Goal: Information Seeking & Learning: Learn about a topic

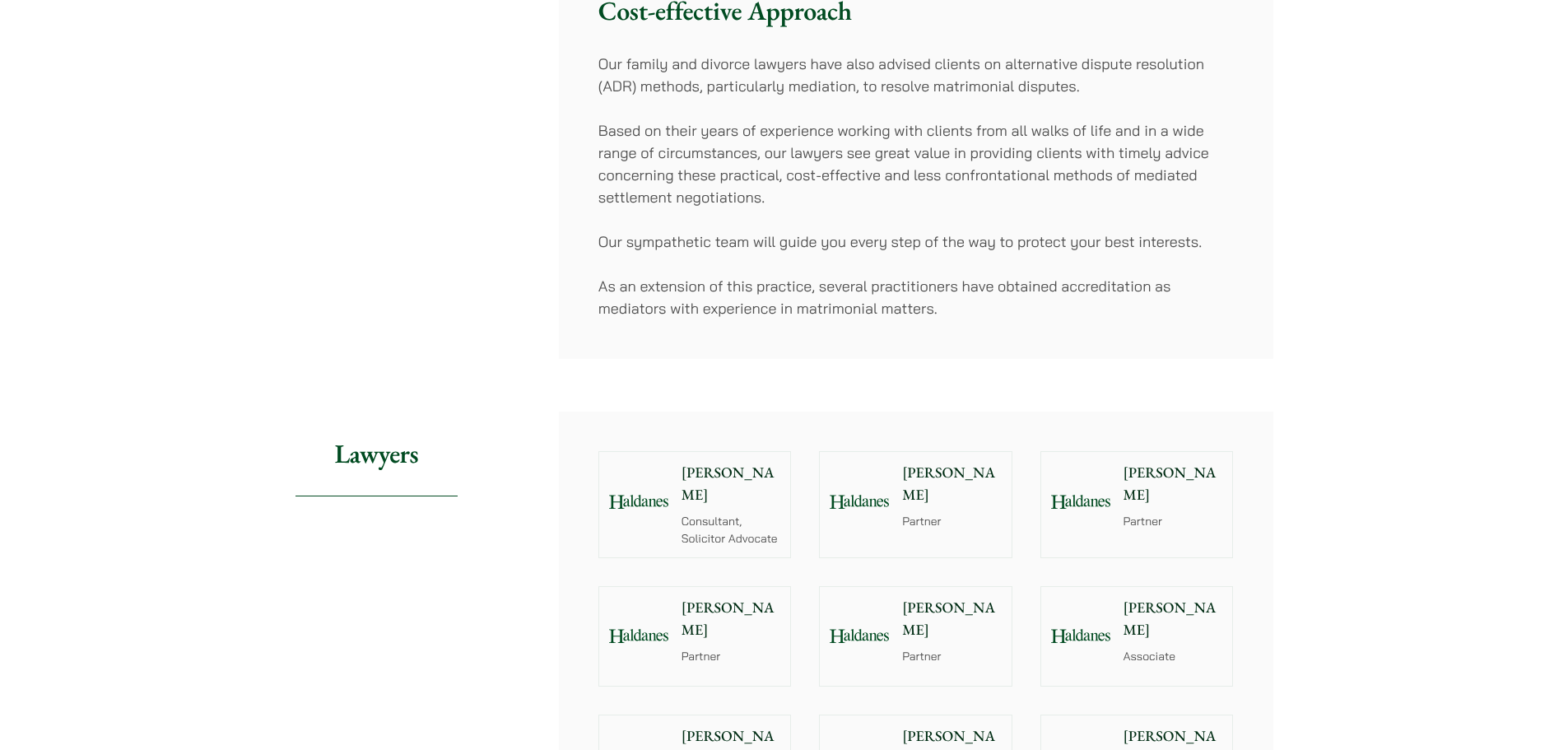
scroll to position [1070, 0]
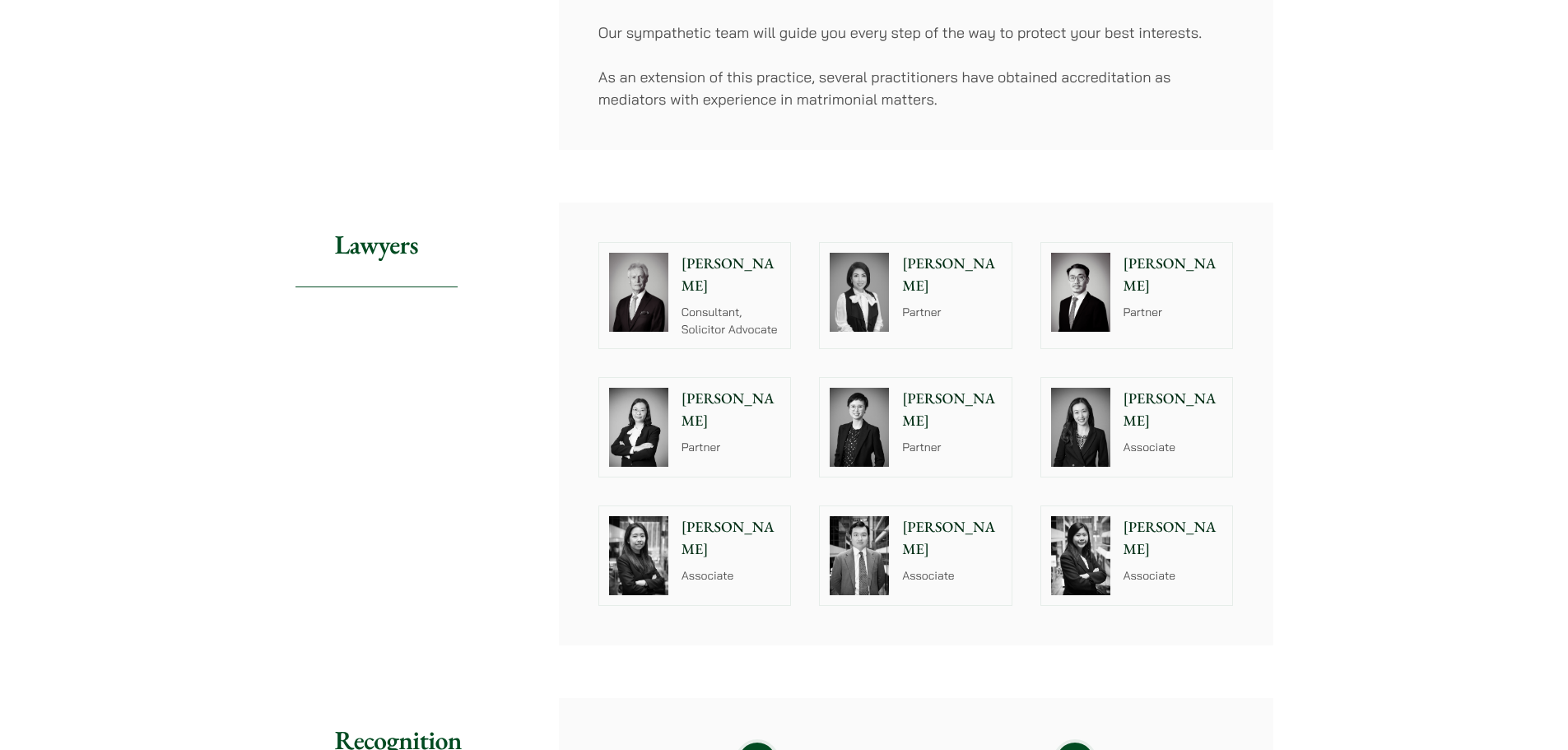
click at [1061, 451] on img at bounding box center [1080, 427] width 60 height 79
click at [732, 528] on p "Alvina Suen" at bounding box center [732, 539] width 100 height 44
click at [843, 539] on img at bounding box center [859, 555] width 60 height 79
click at [1114, 582] on div at bounding box center [1080, 555] width 79 height 99
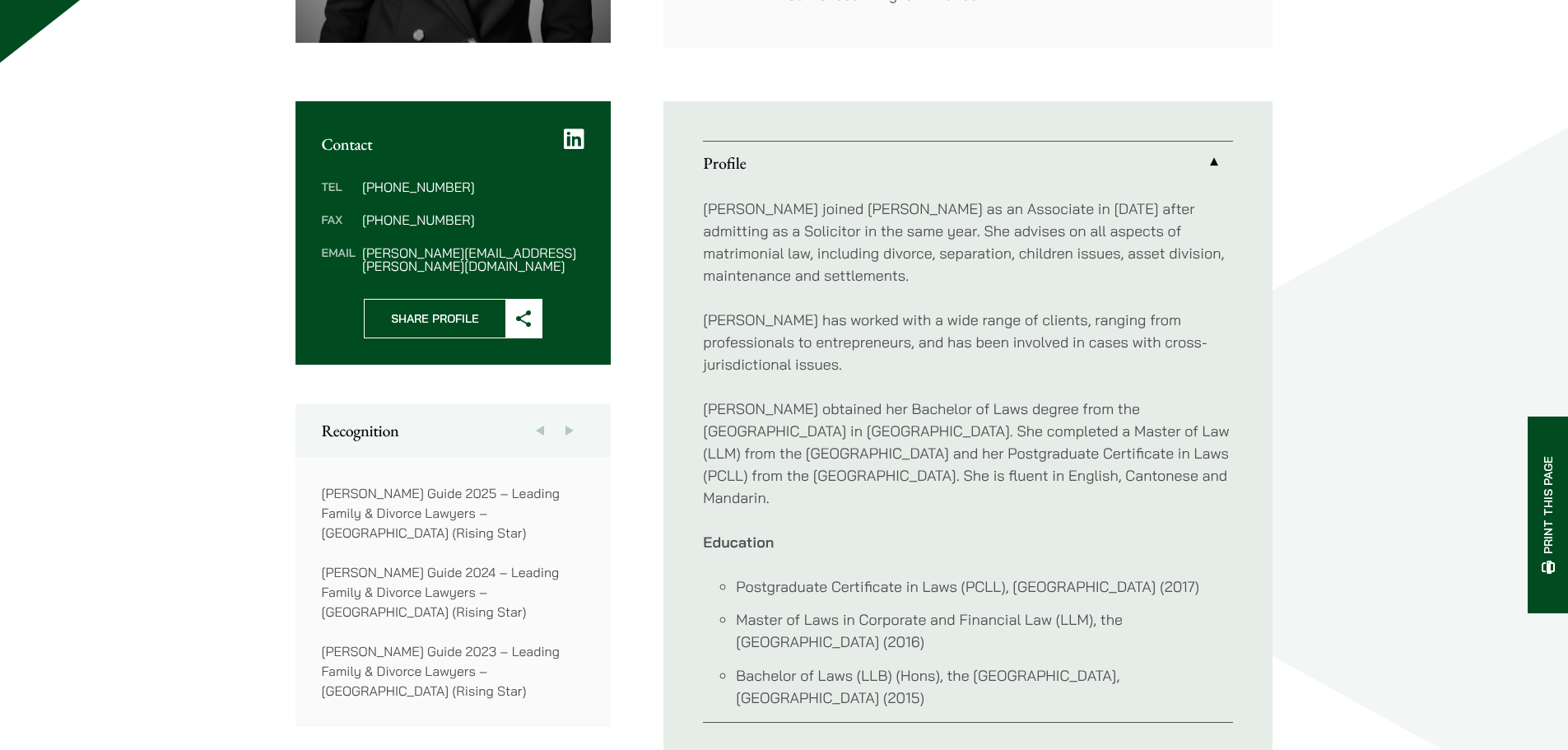
scroll to position [576, 0]
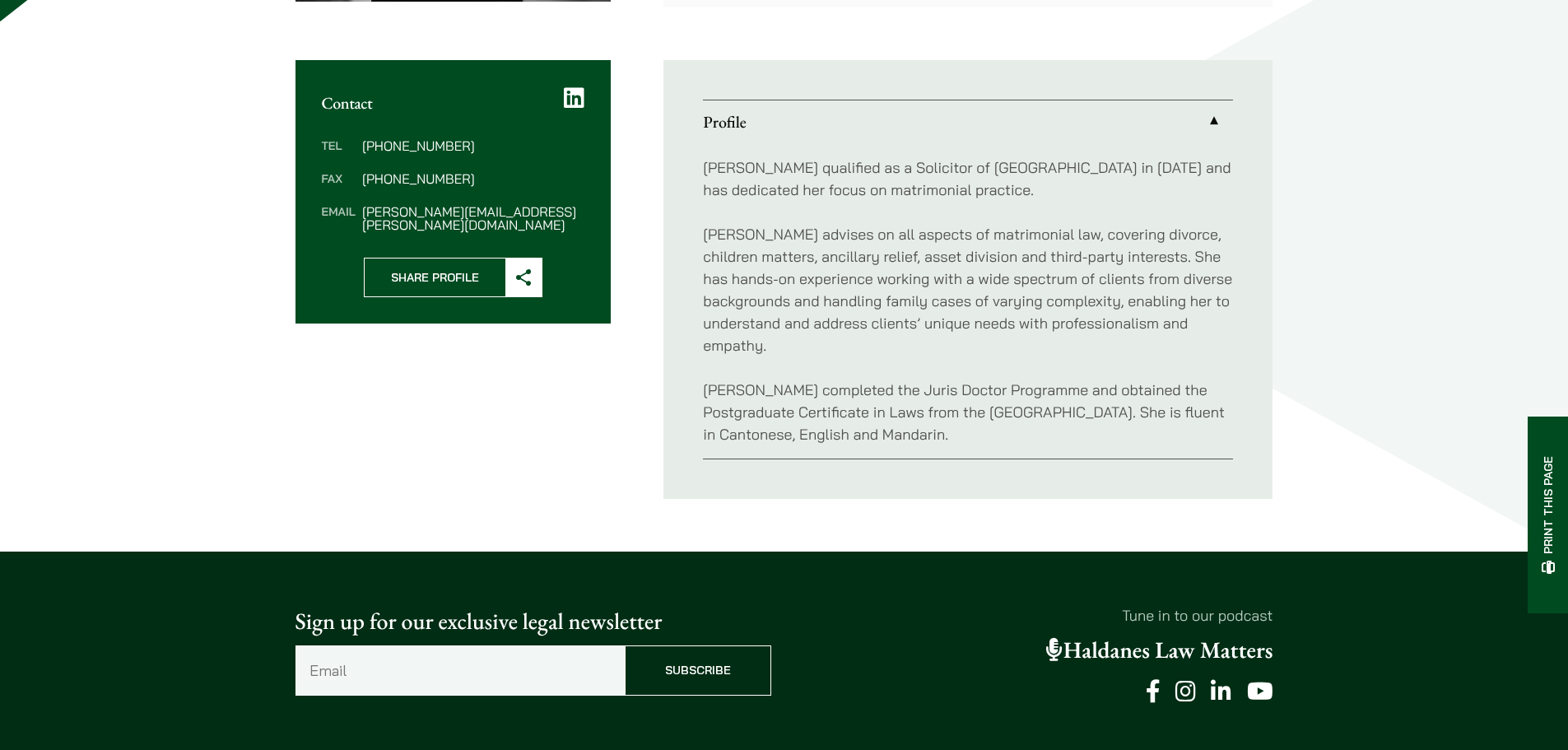
scroll to position [576, 0]
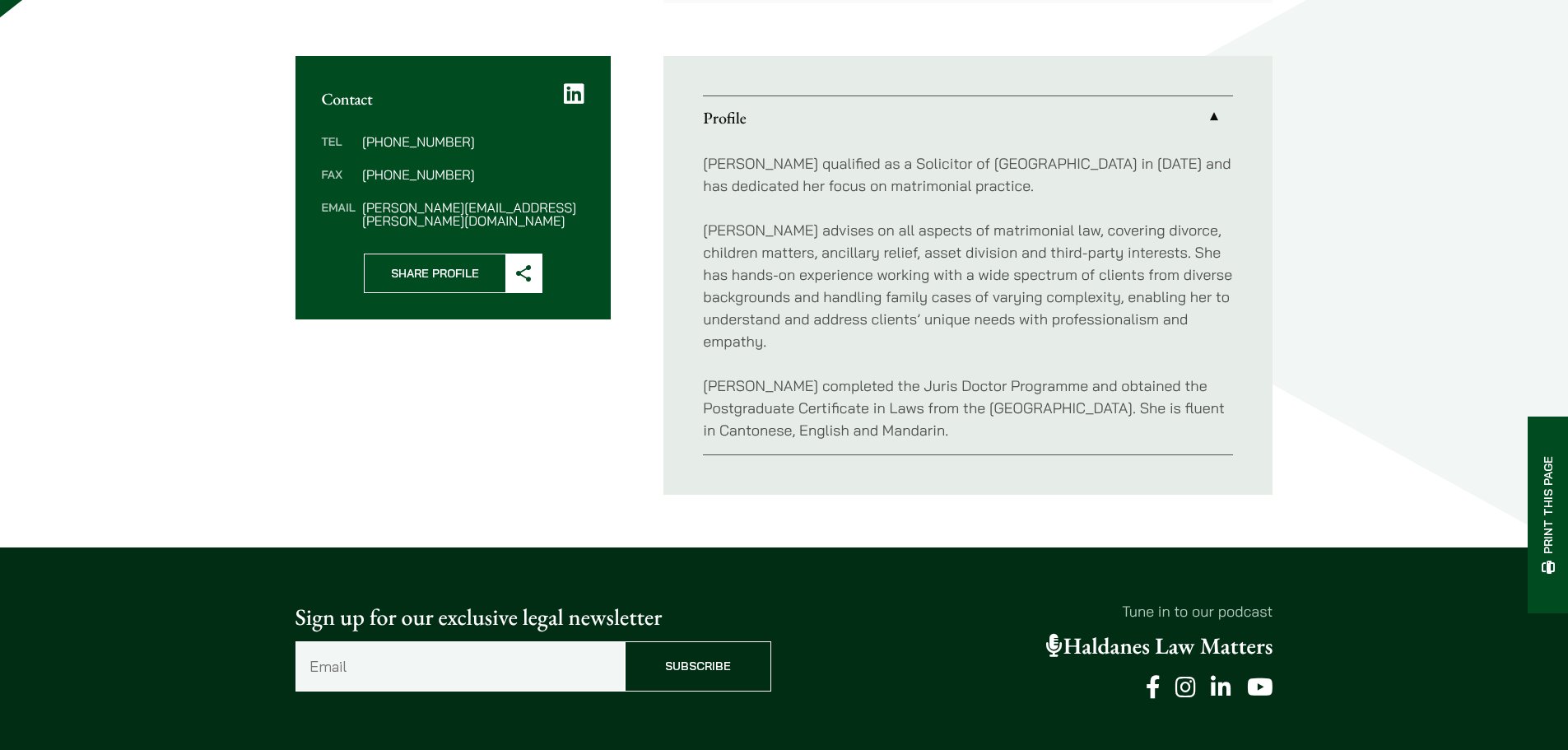
drag, startPoint x: 157, startPoint y: 5, endPoint x: 96, endPoint y: 235, distance: 238.0
click at [99, 254] on div "Home » Lawyers » Alvina Suen Alvina Suen Associate Practice Areas Matrimonial &…" at bounding box center [784, 48] width 1568 height 997
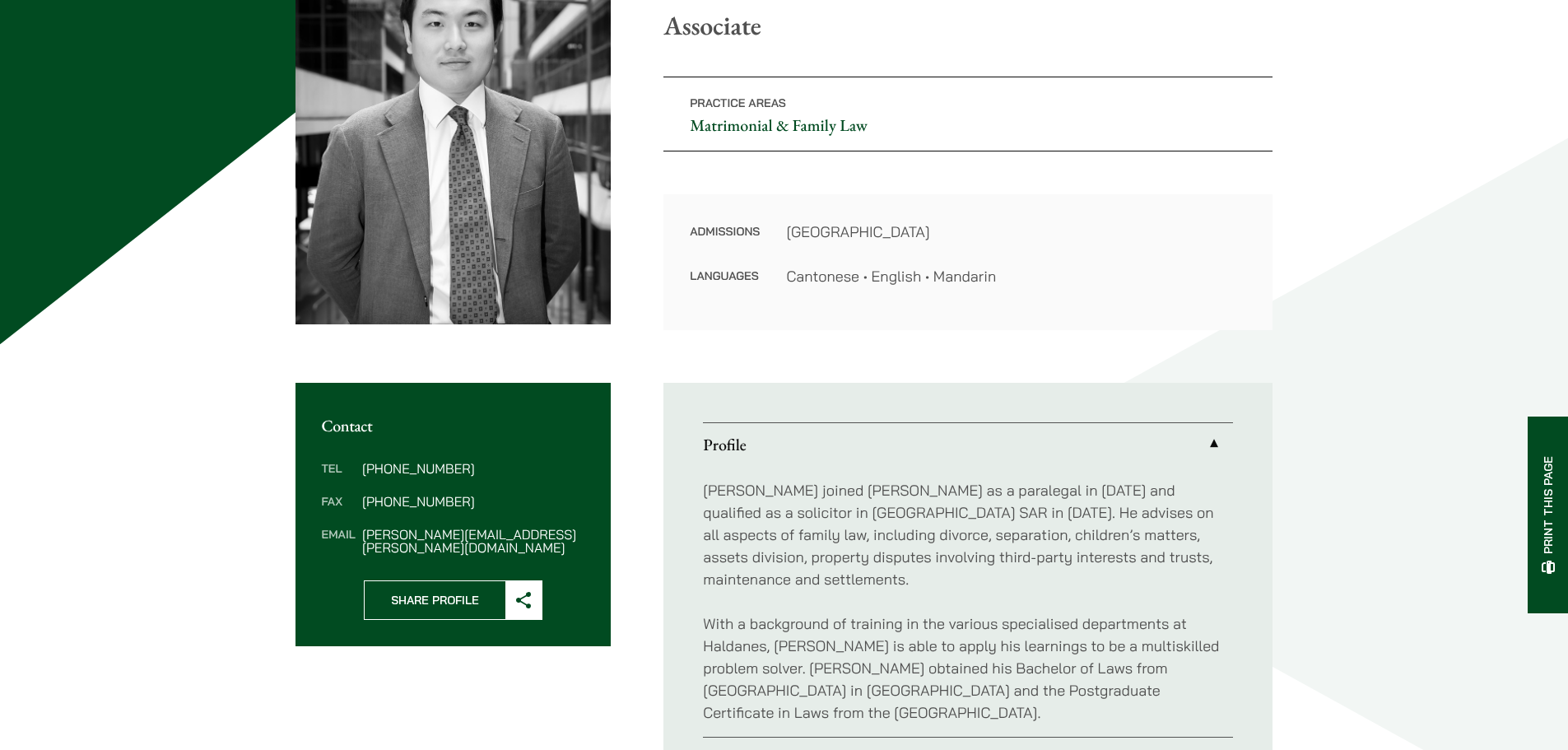
scroll to position [576, 0]
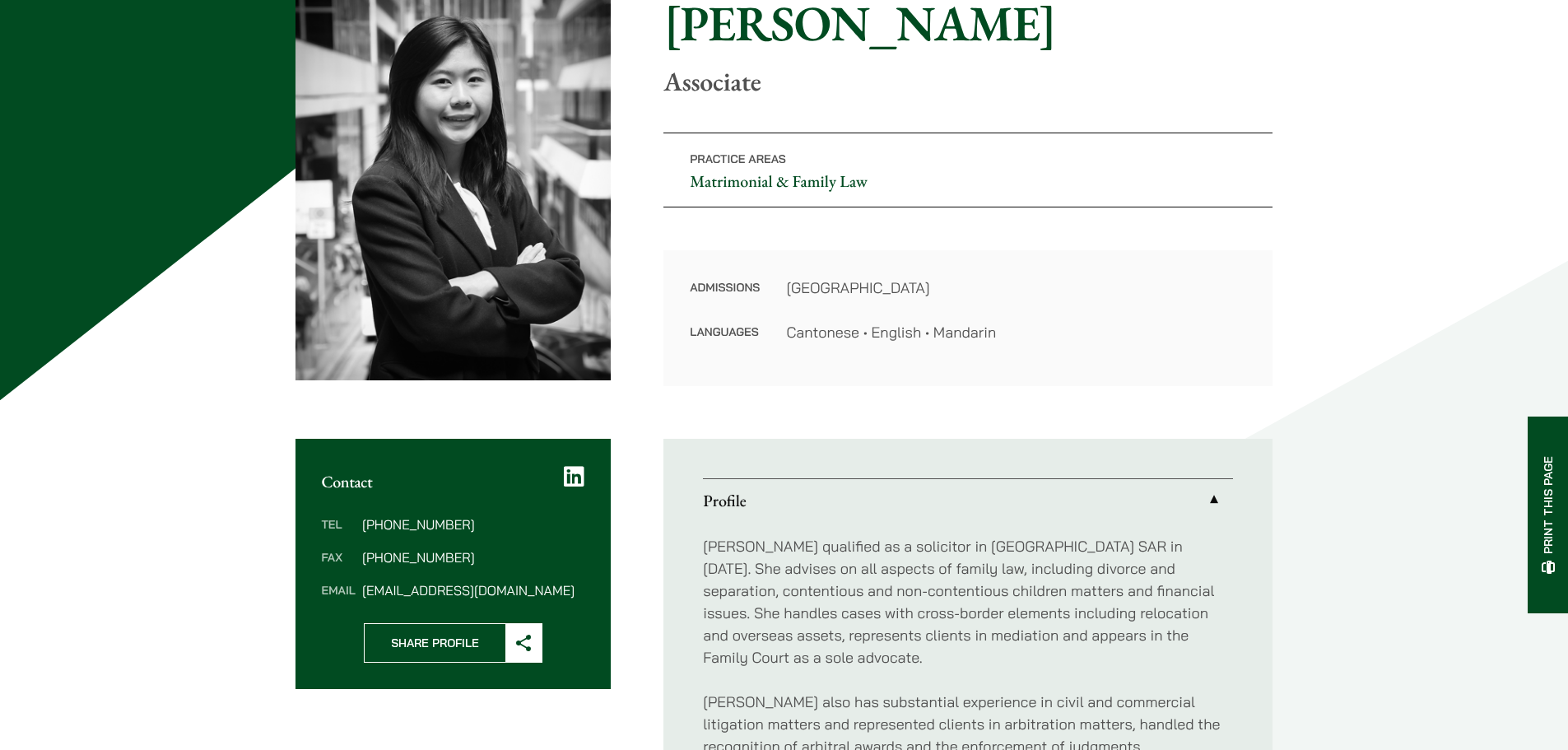
scroll to position [164, 0]
